Goal: Information Seeking & Learning: Learn about a topic

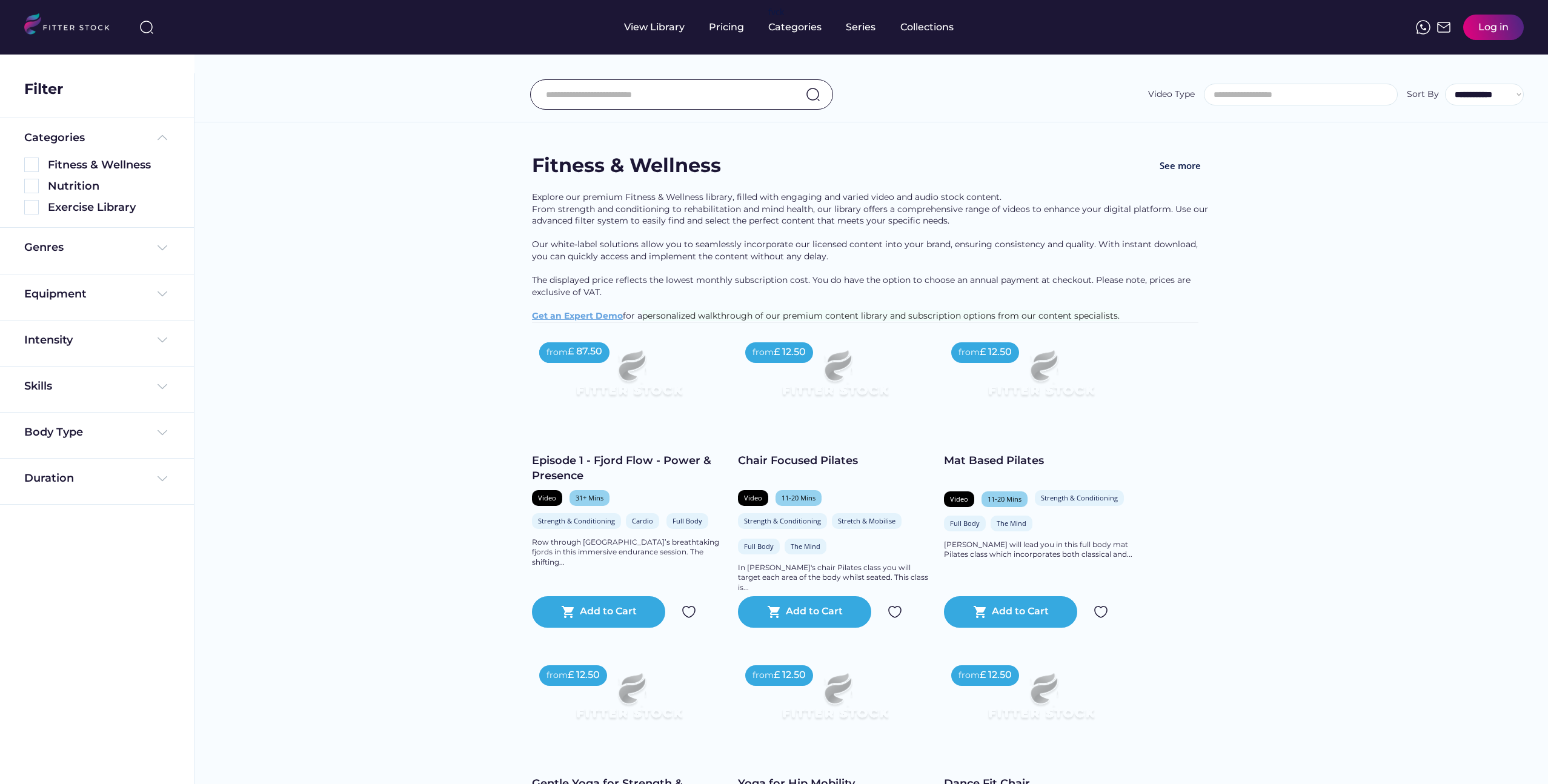
select select
select select "**********"
click at [637, 390] on img at bounding box center [629, 378] width 155 height 87
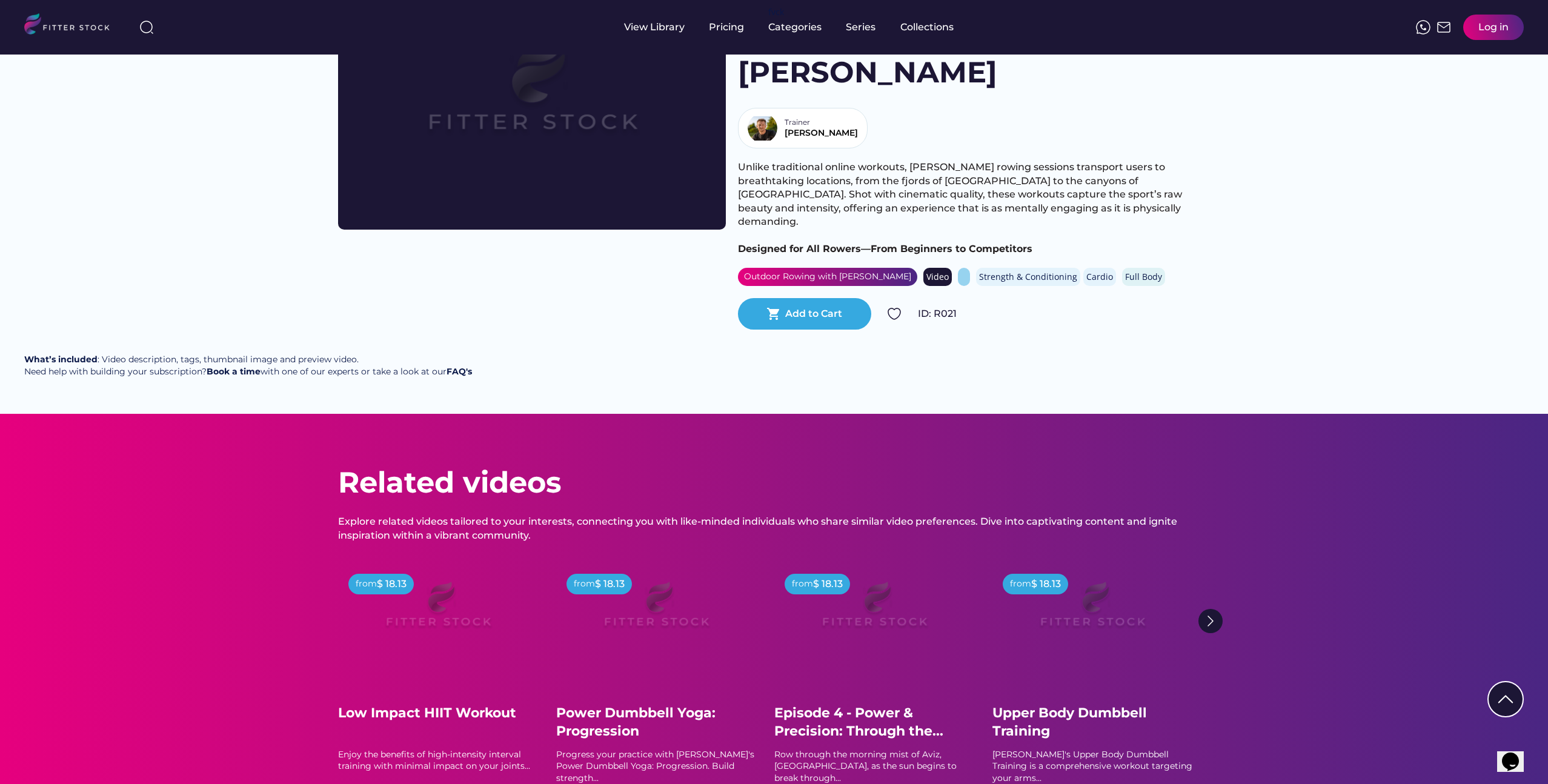
scroll to position [97, 0]
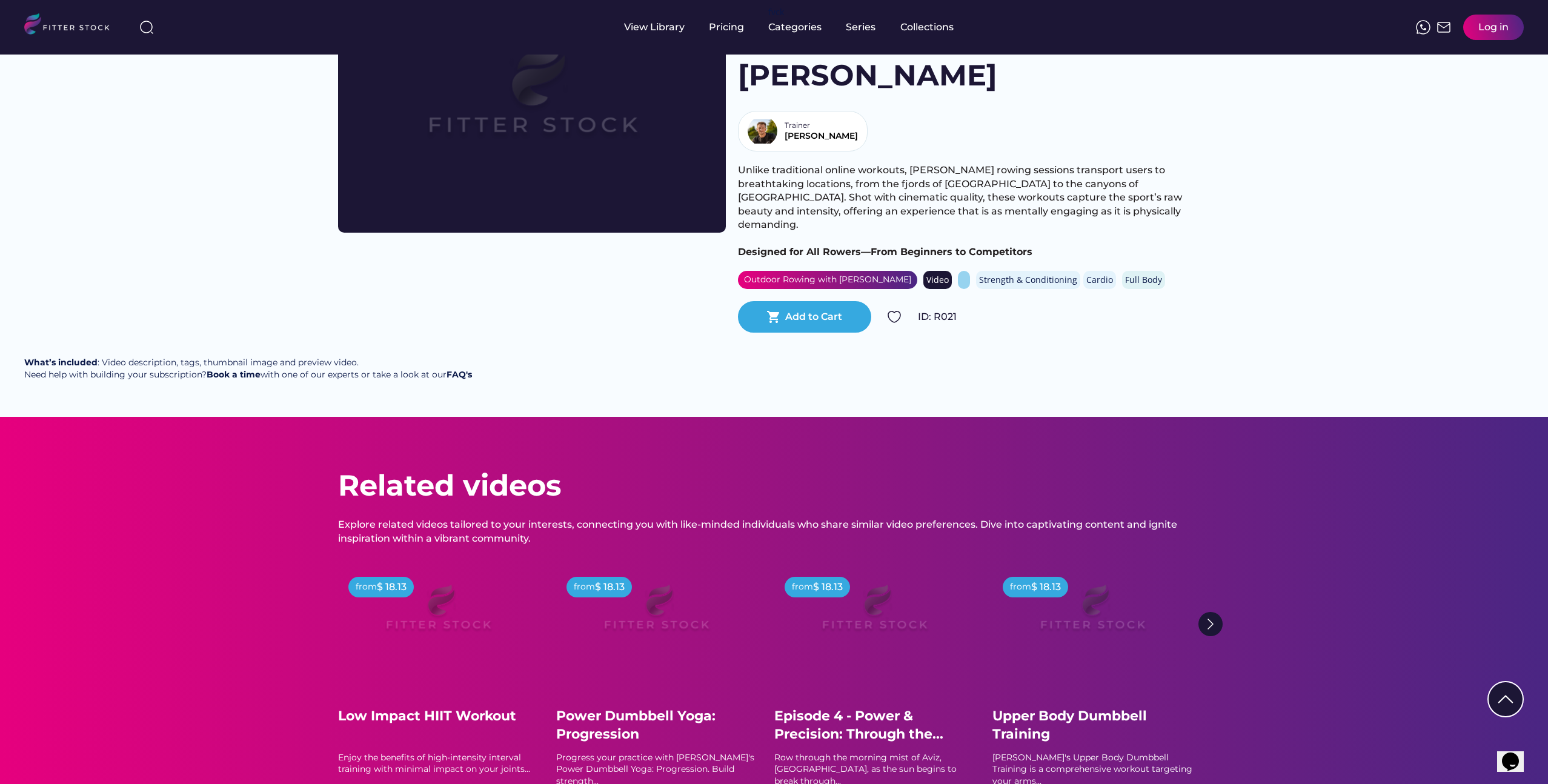
click at [958, 271] on div at bounding box center [964, 280] width 12 height 18
click at [1087, 274] on div "Cardio" at bounding box center [1100, 280] width 27 height 12
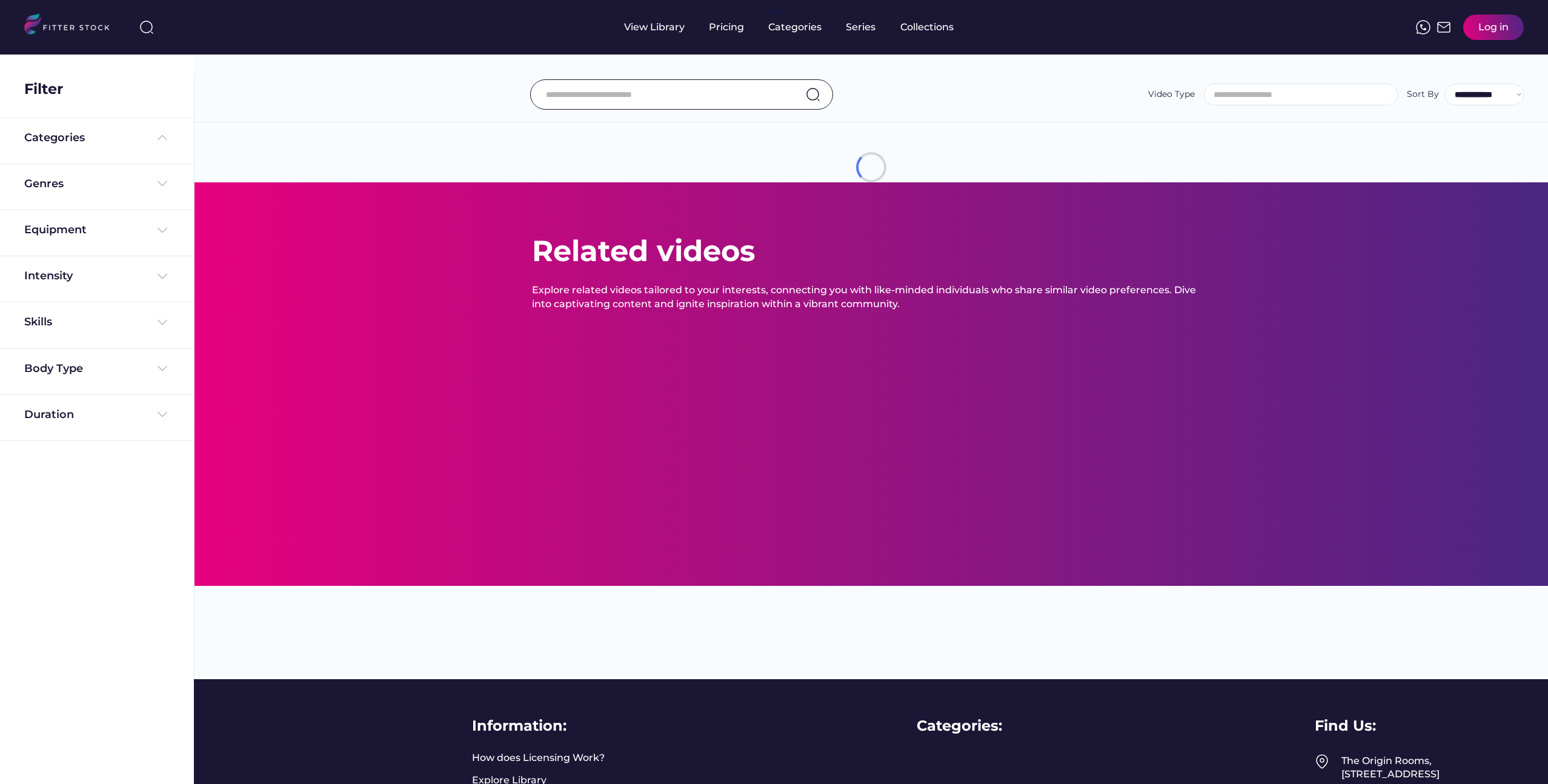
select select
select select "**********"
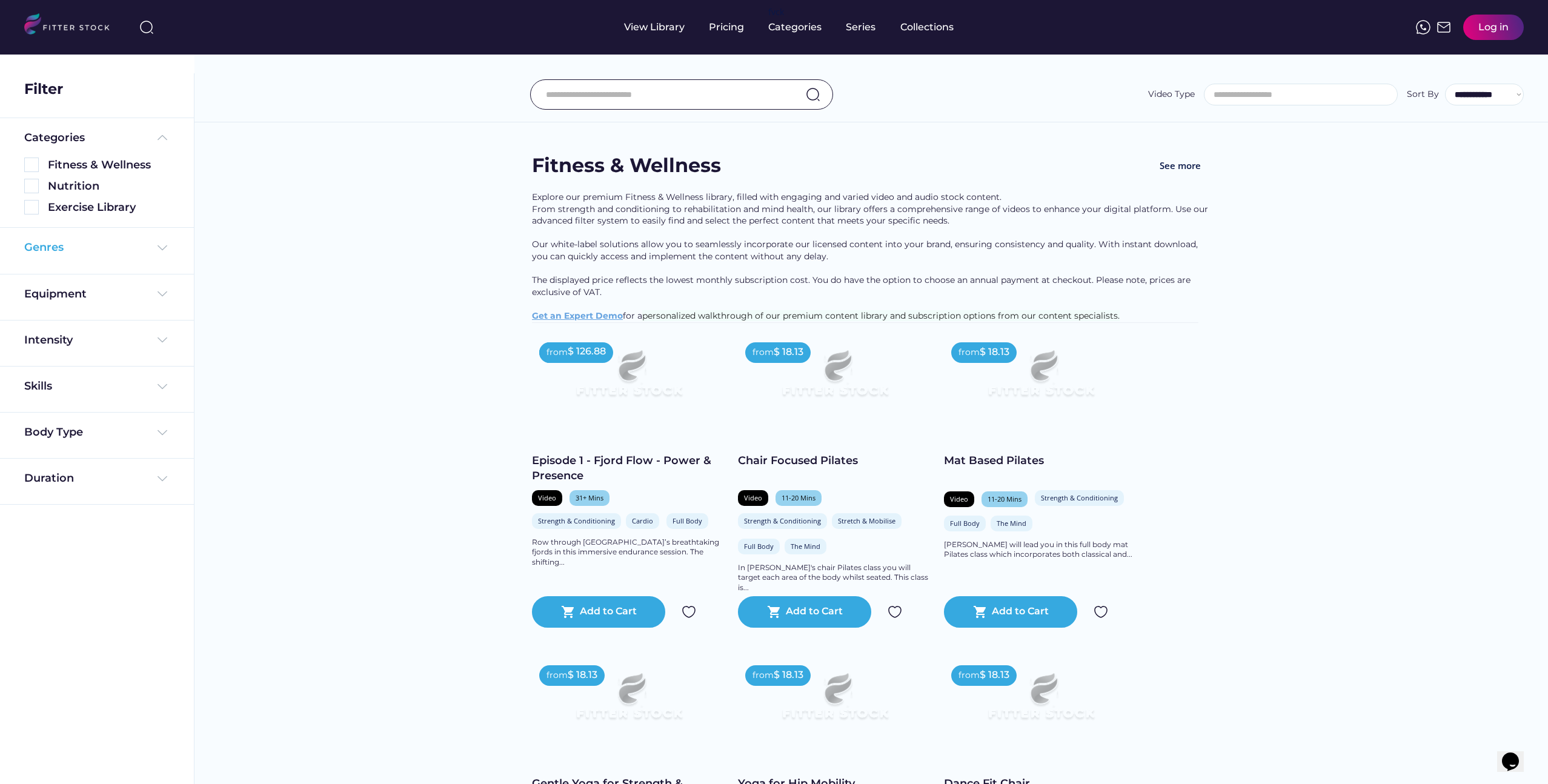
click at [114, 254] on div "Genres" at bounding box center [97, 247] width 145 height 15
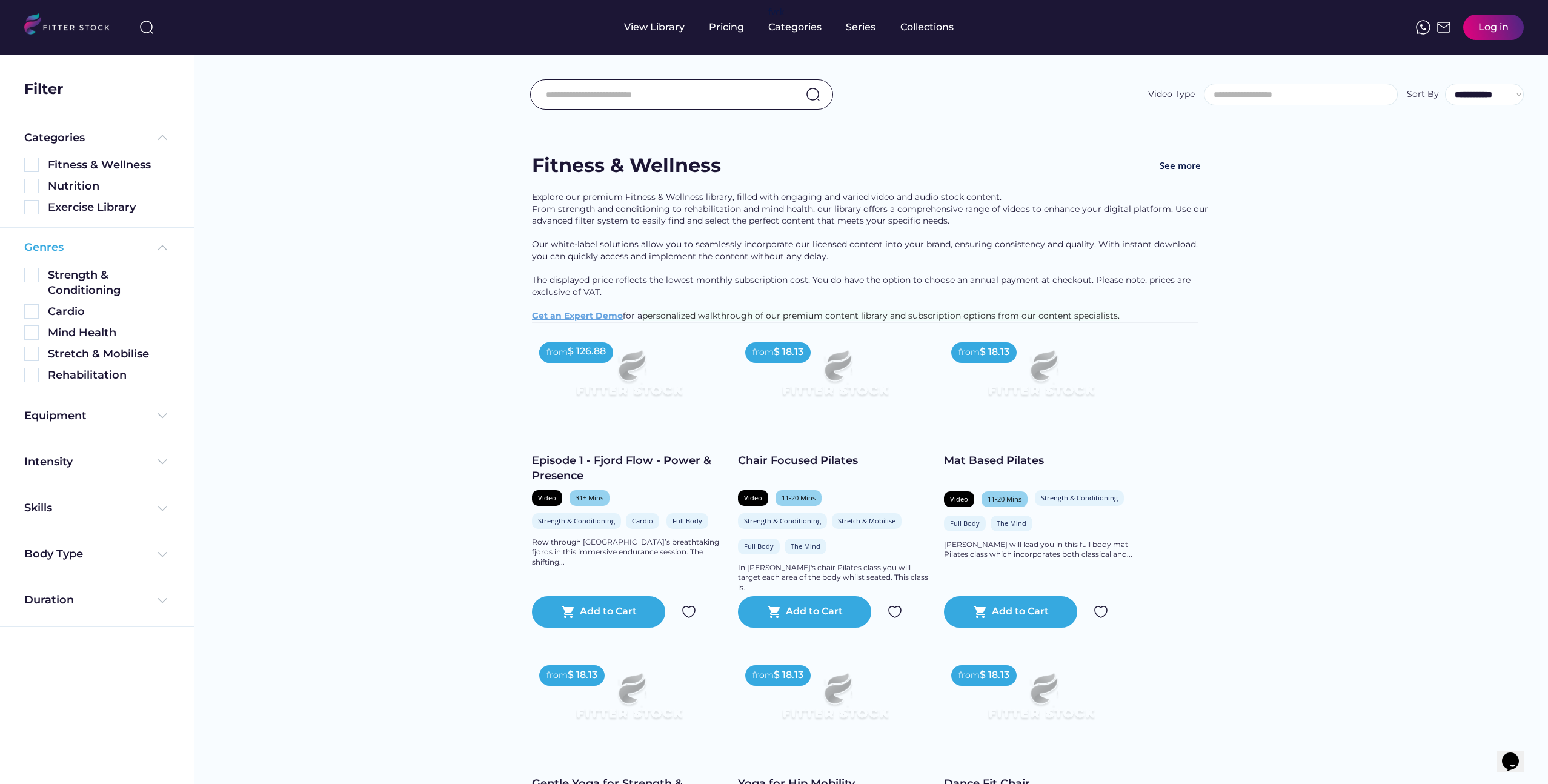
click at [114, 254] on div "Genres" at bounding box center [97, 247] width 145 height 15
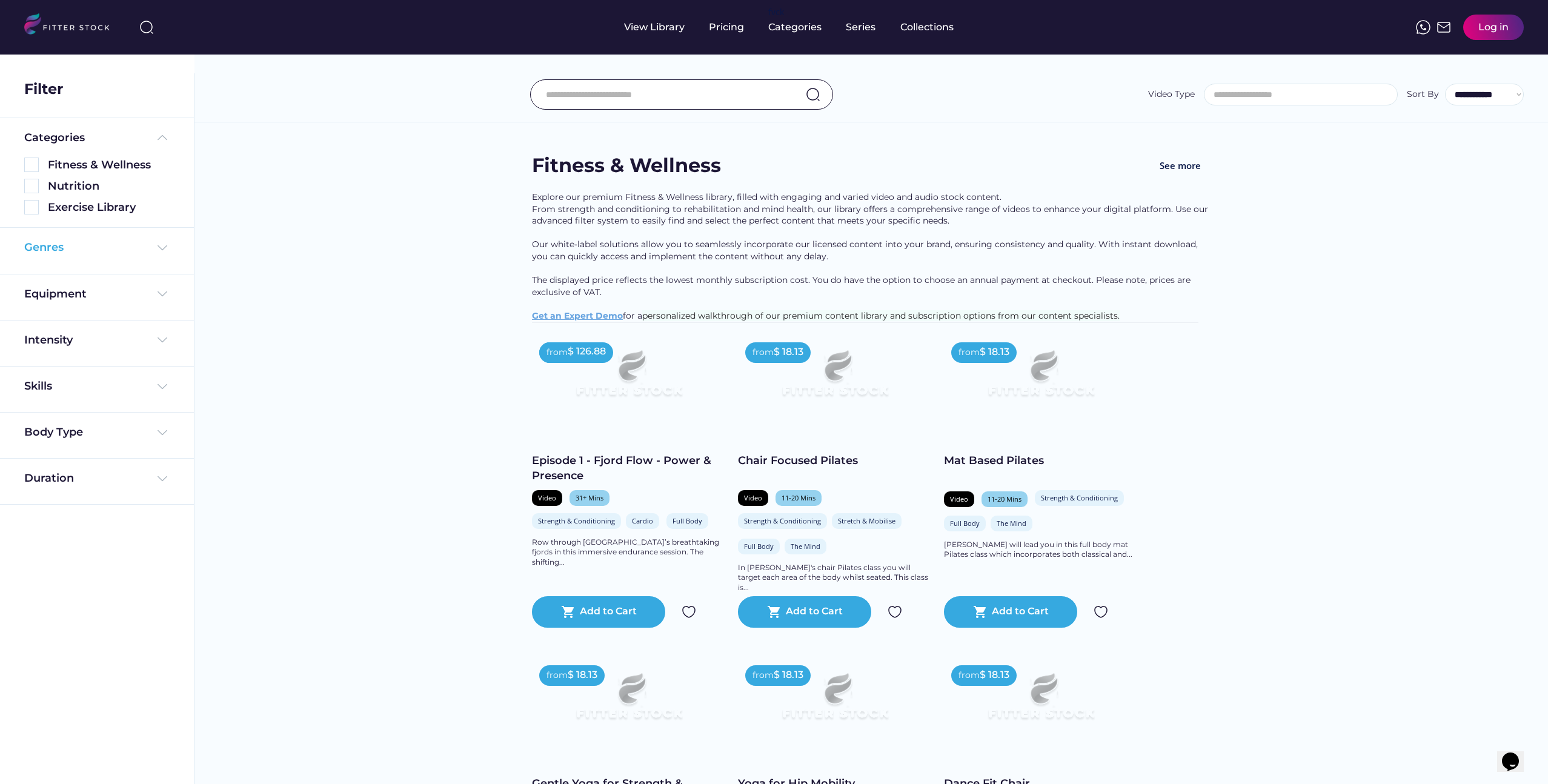
click at [114, 254] on div "Genres" at bounding box center [97, 247] width 145 height 15
